Goal: Obtain resource: Obtain resource

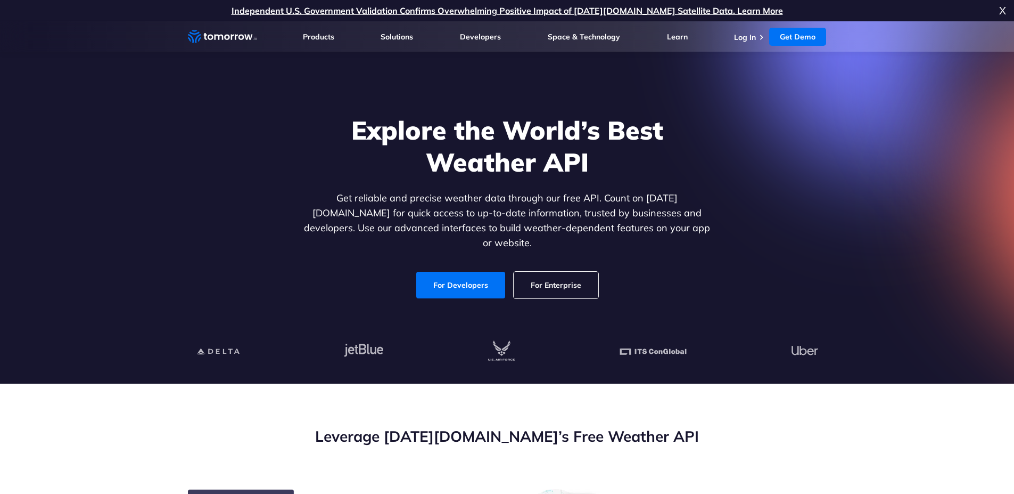
scroll to position [448, 0]
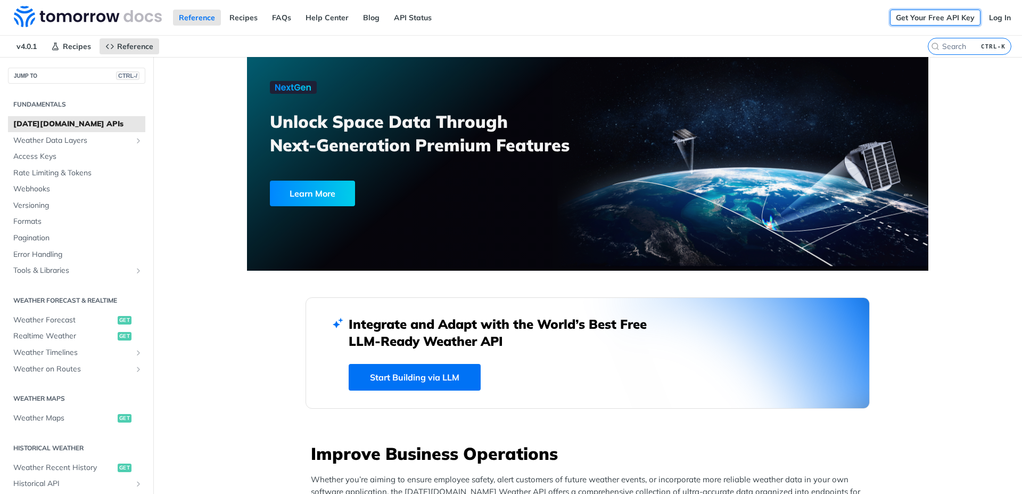
click at [947, 18] on link "Get Your Free API Key" at bounding box center [935, 18] width 91 height 16
